Goal: Find specific page/section

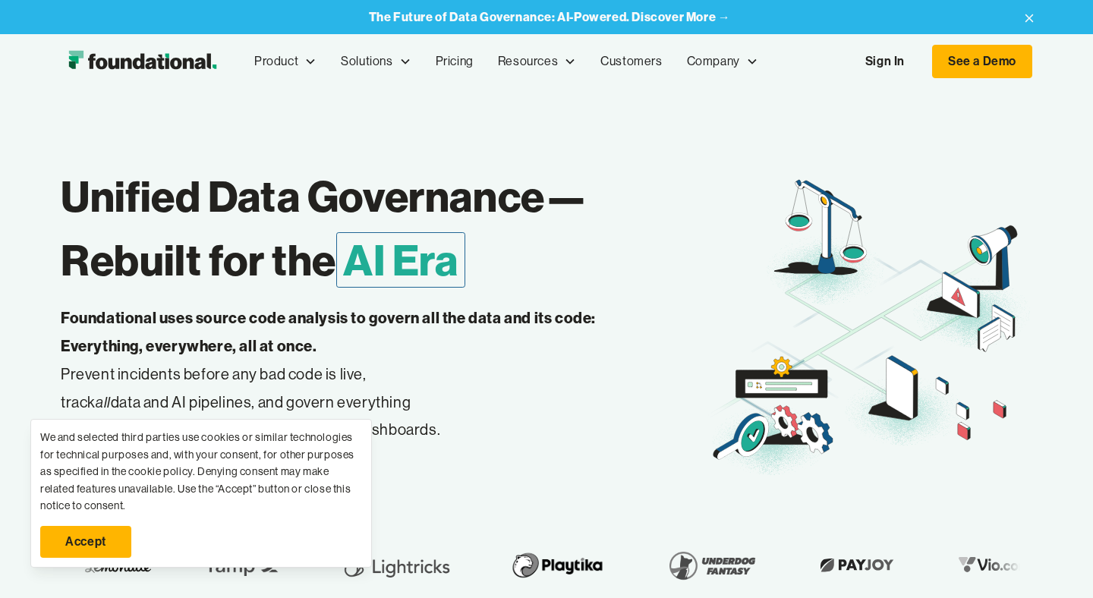
click at [92, 549] on link "Accept" at bounding box center [85, 542] width 91 height 32
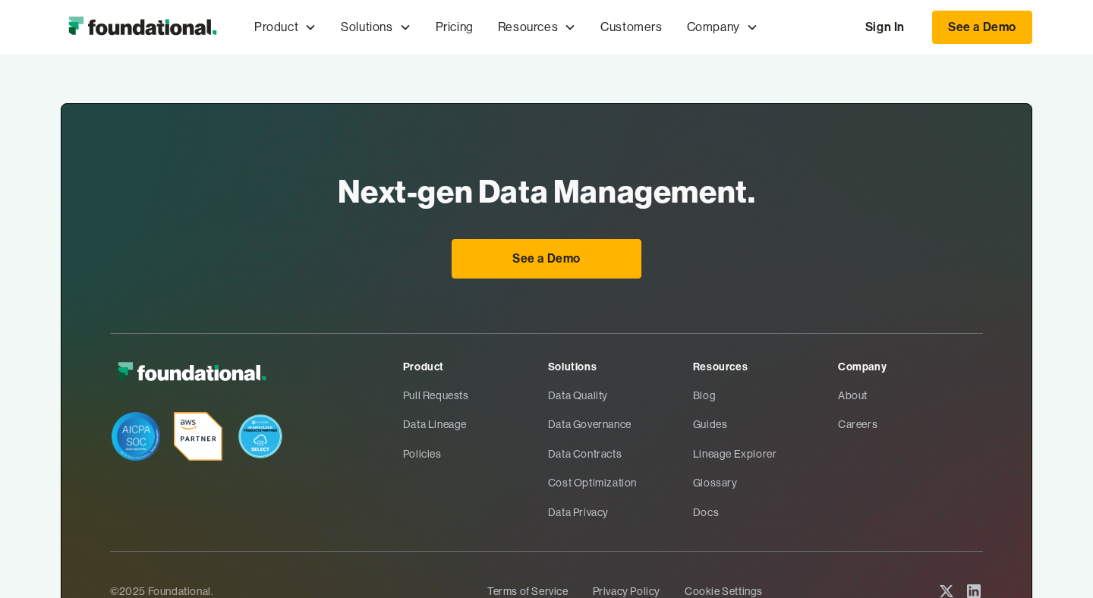
scroll to position [5130, 0]
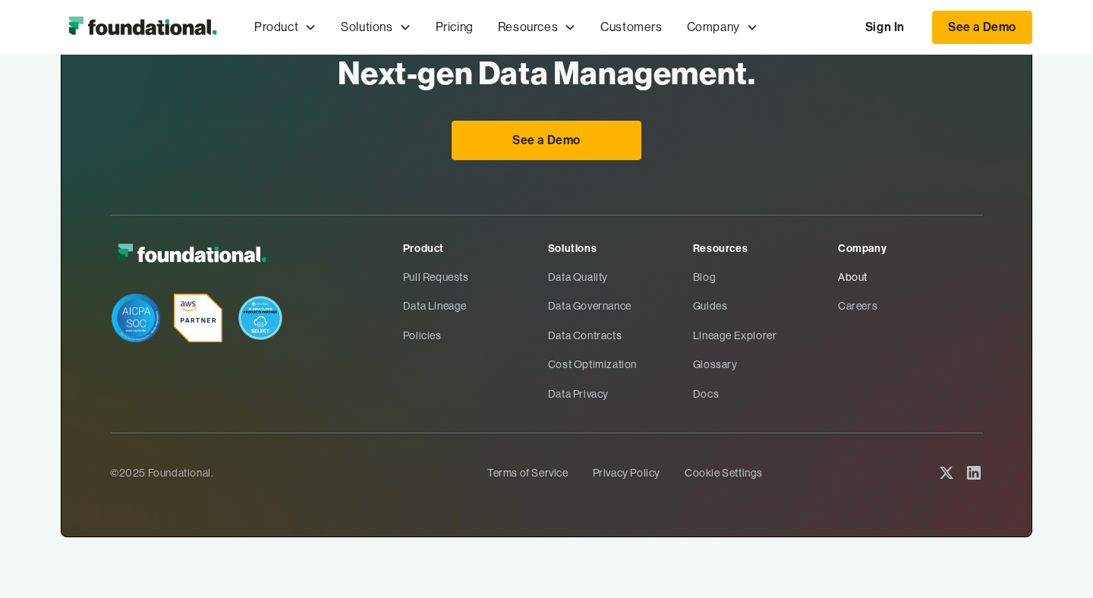
click at [852, 280] on link "About" at bounding box center [910, 277] width 145 height 29
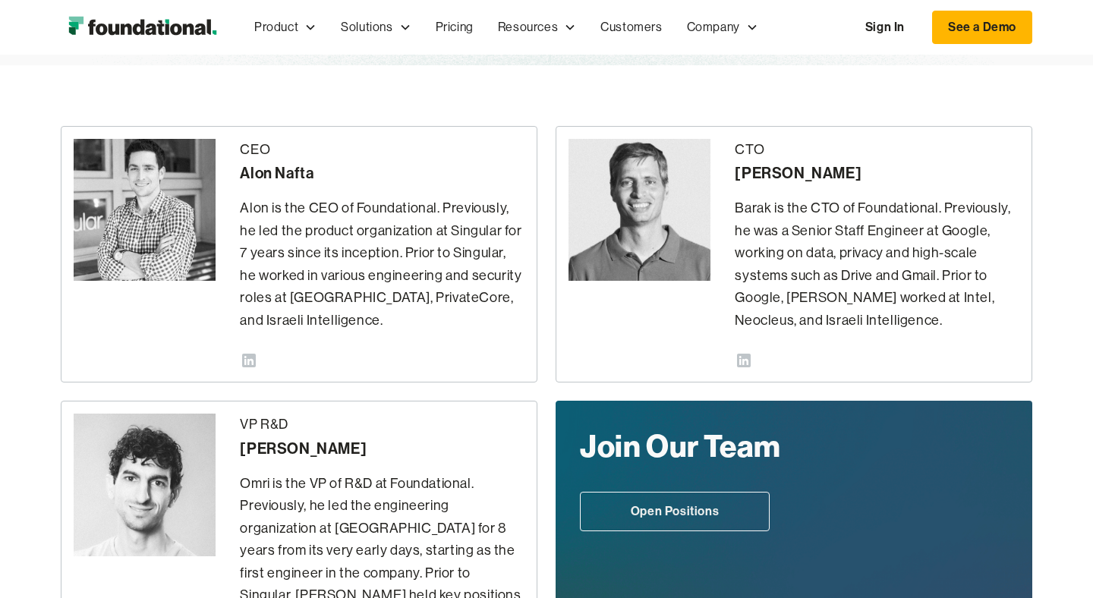
scroll to position [346, 0]
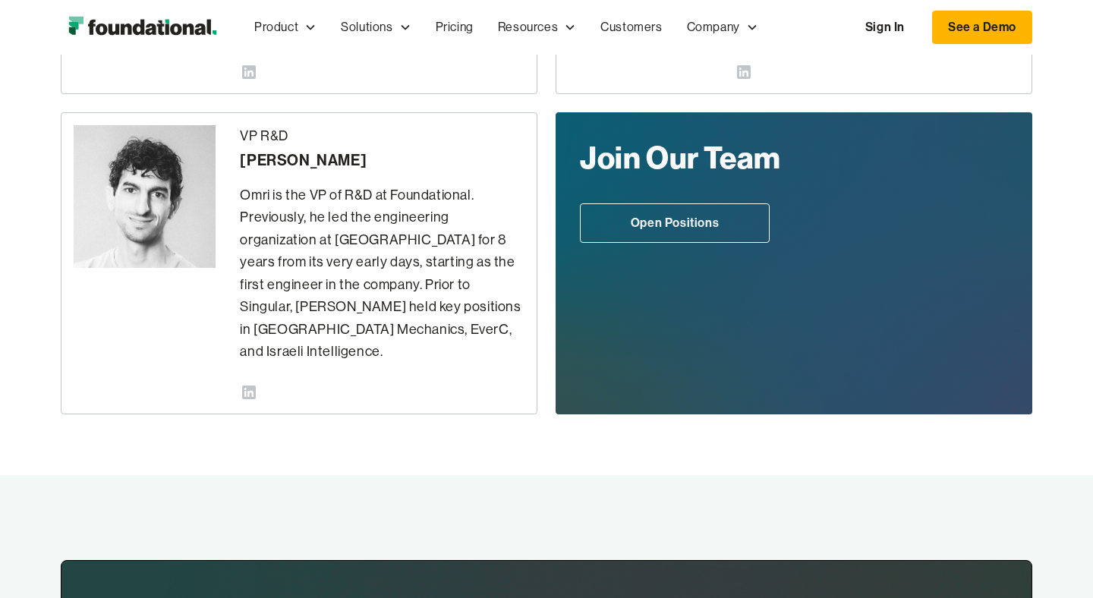
click at [843, 279] on div "Join Our Team Open Positions" at bounding box center [794, 263] width 477 height 302
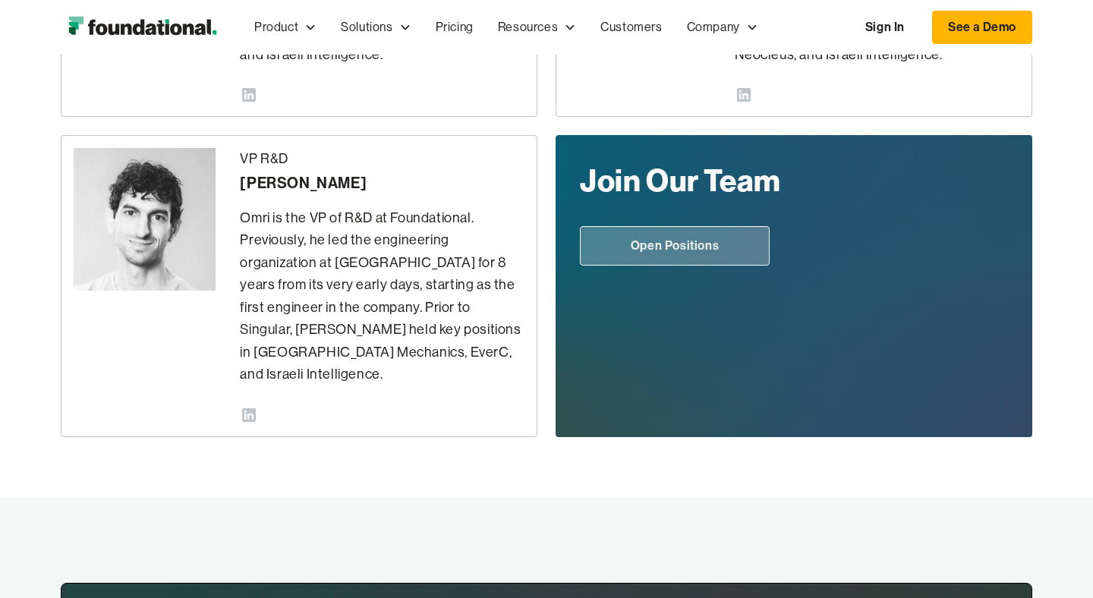
click at [715, 242] on link "Open Positions" at bounding box center [675, 245] width 190 height 39
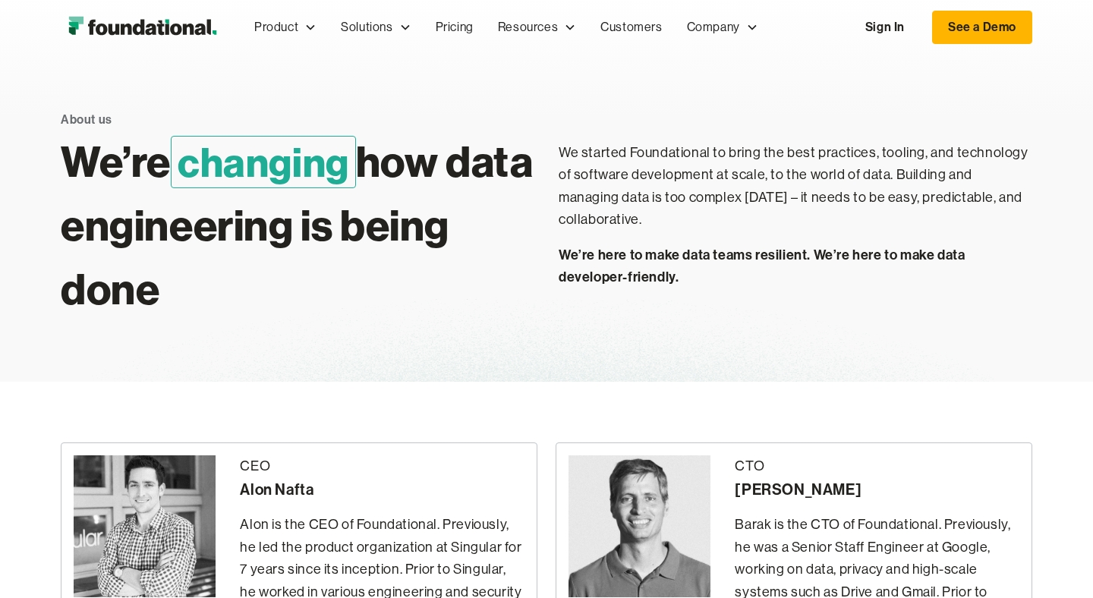
scroll to position [0, 0]
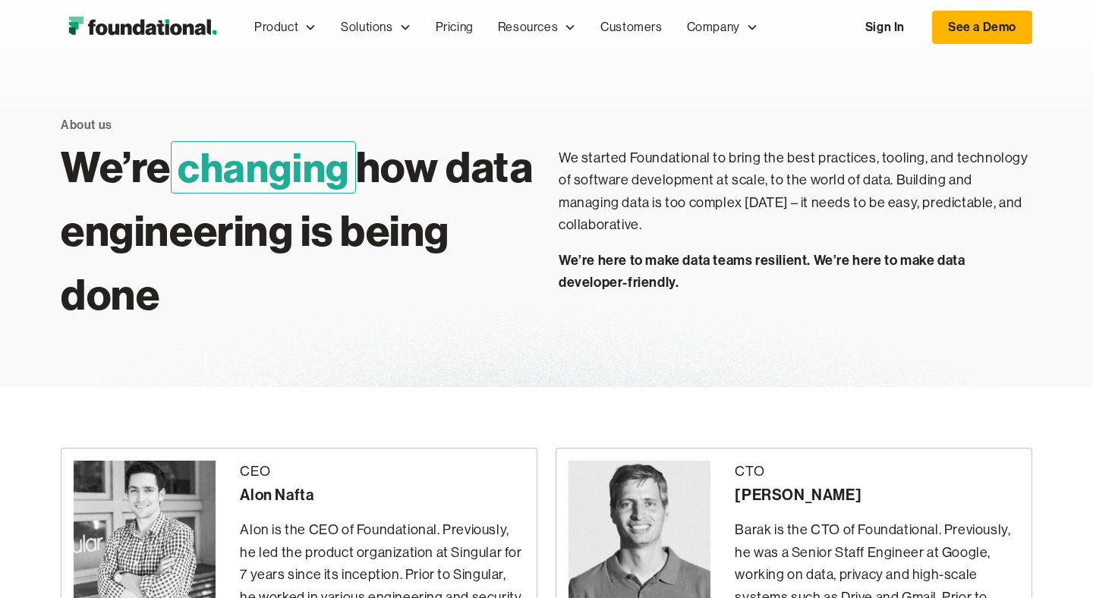
click at [745, 488] on div "Barak Fargoun" at bounding box center [877, 495] width 285 height 24
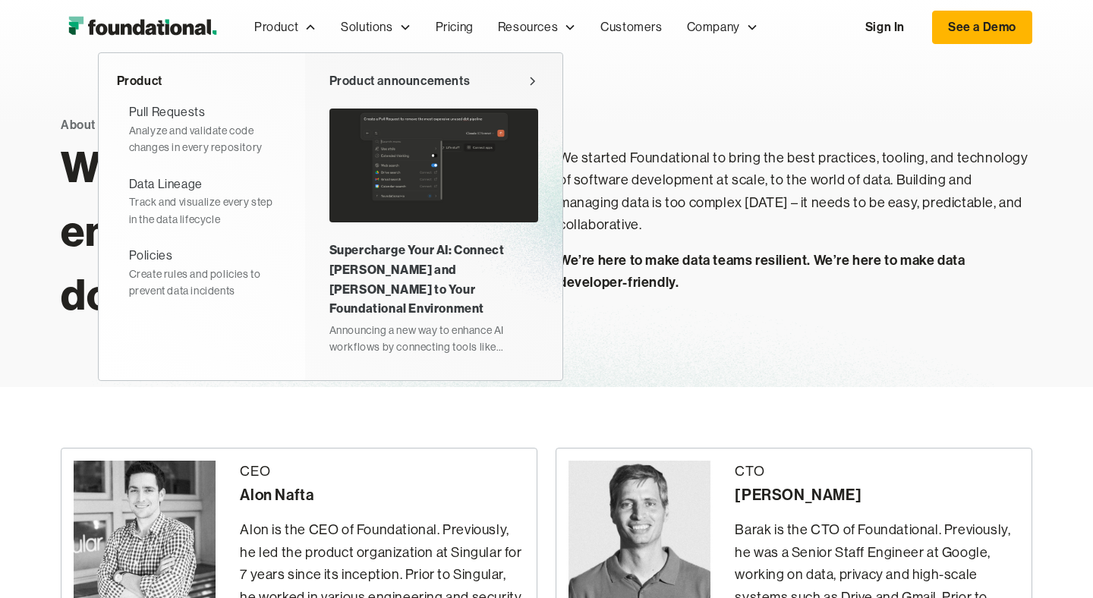
click at [408, 80] on div "Product announcements" at bounding box center [399, 81] width 141 height 20
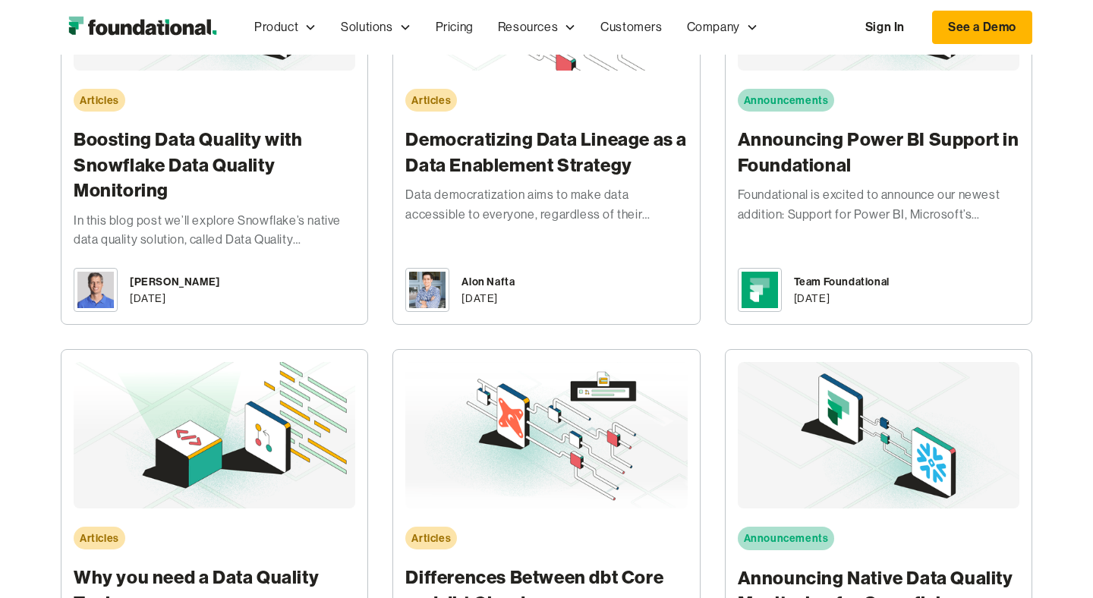
scroll to position [1350, 0]
